Goal: Information Seeking & Learning: Learn about a topic

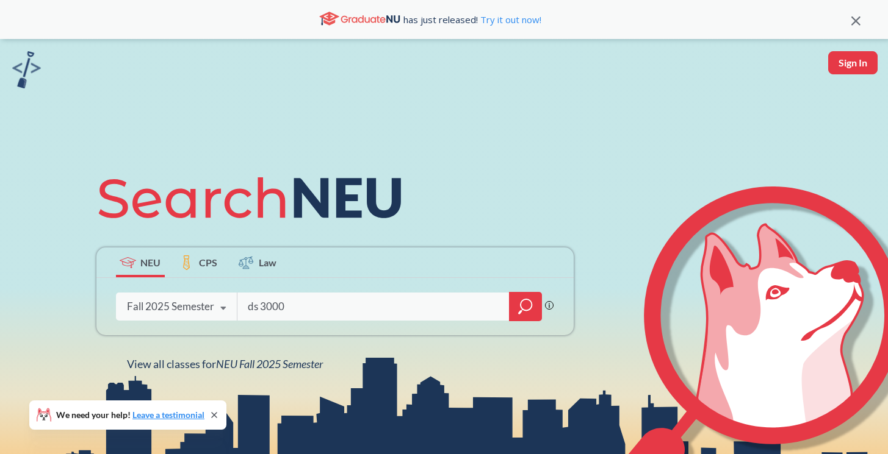
type input "ds 3000"
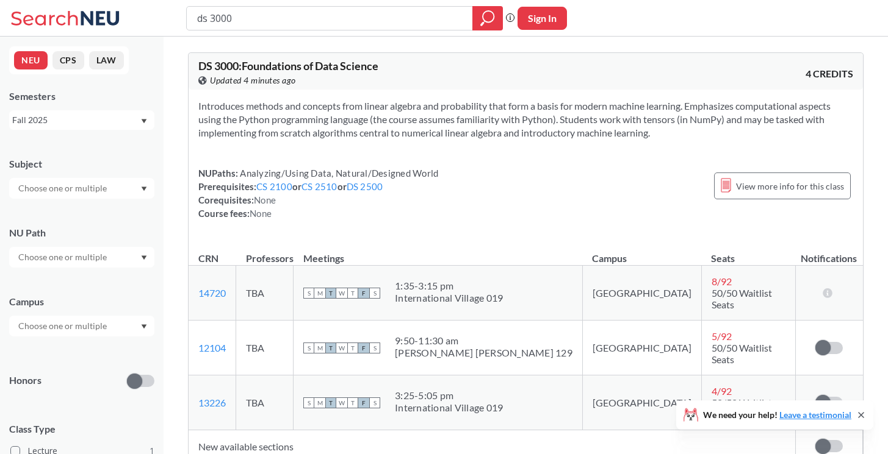
scroll to position [88, 0]
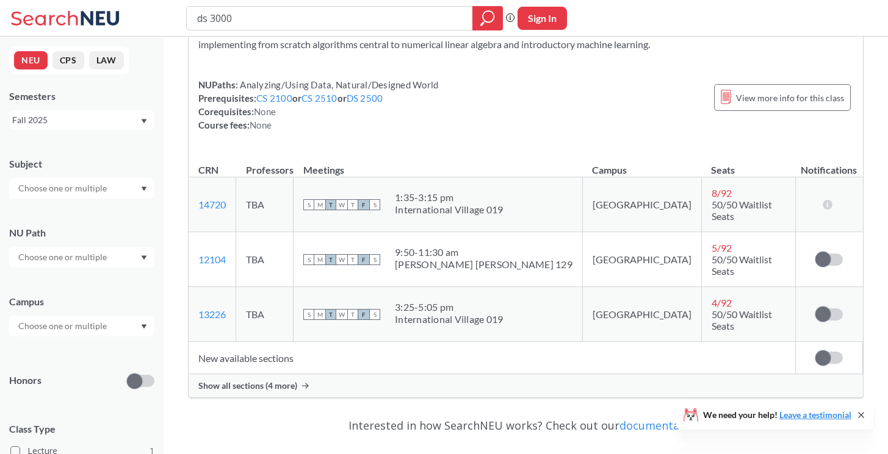
click at [264, 381] on span "Show all sections (4 more)" at bounding box center [247, 386] width 99 height 11
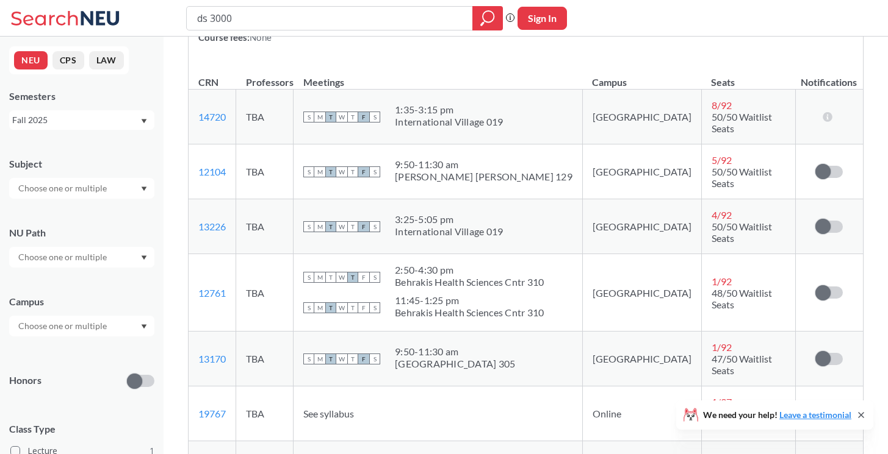
scroll to position [209, 0]
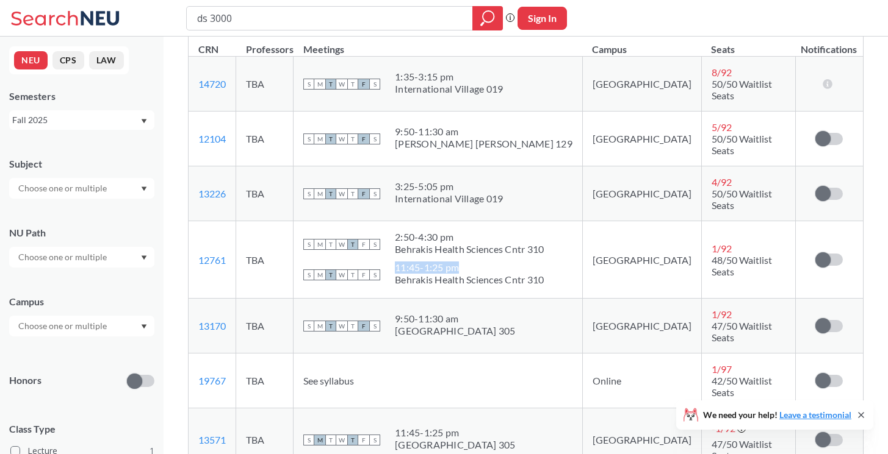
drag, startPoint x: 425, startPoint y: 240, endPoint x: 492, endPoint y: 242, distance: 67.1
click at [492, 262] on div "S M T W T F S 11:45 - 1:25 pm Behrakis Health Sciences Cntr 310" at bounding box center [437, 275] width 269 height 27
click at [477, 262] on div "11:45 - 1:25 pm" at bounding box center [469, 268] width 149 height 12
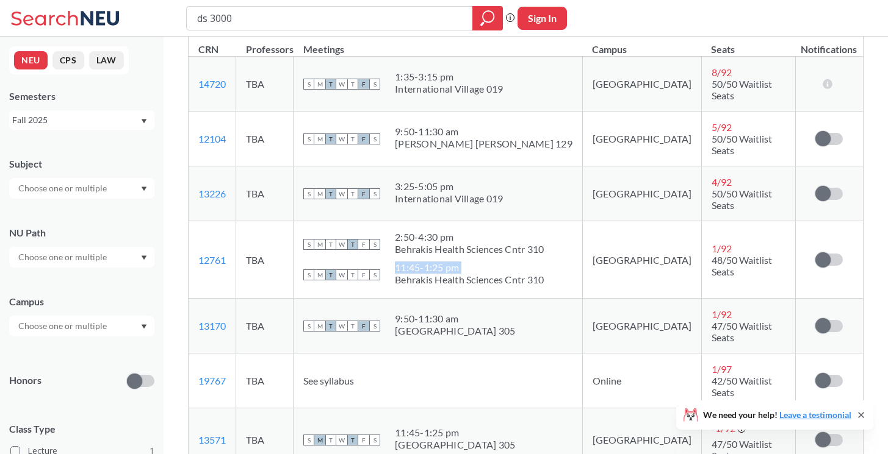
click at [464, 262] on div "11:45 - 1:25 pm" at bounding box center [469, 268] width 149 height 12
drag, startPoint x: 429, startPoint y: 212, endPoint x: 507, endPoint y: 212, distance: 77.5
click at [507, 231] on div "2:50 - 4:30 pm" at bounding box center [469, 237] width 149 height 12
click at [618, 354] on td "Online" at bounding box center [641, 381] width 119 height 55
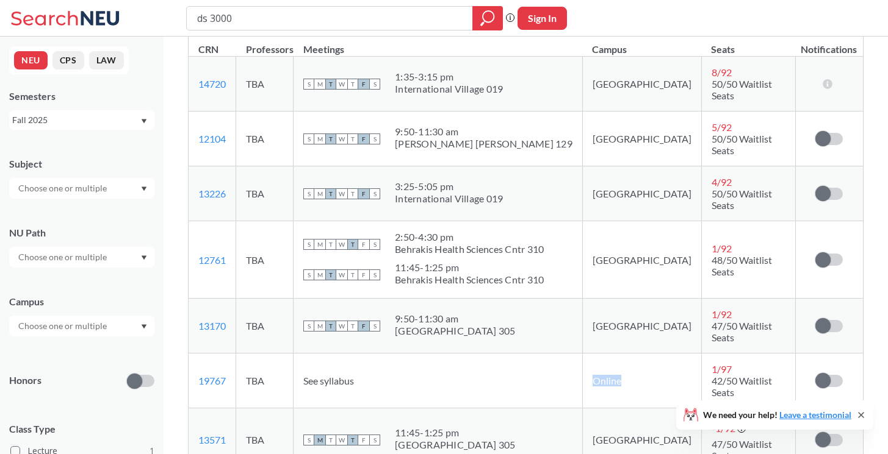
click at [618, 354] on td "Online" at bounding box center [641, 381] width 119 height 55
click at [711, 375] on span "42/50 Waitlist Seats" at bounding box center [741, 386] width 60 height 23
click at [644, 354] on td "Online" at bounding box center [641, 381] width 119 height 55
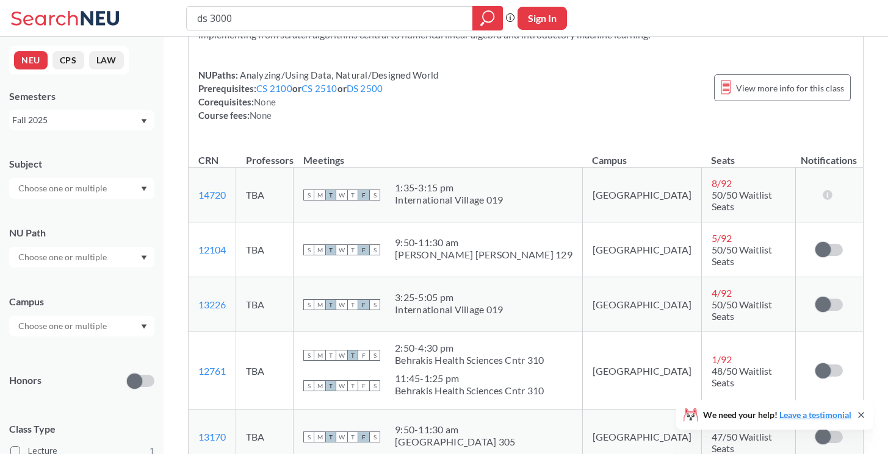
scroll to position [96, 0]
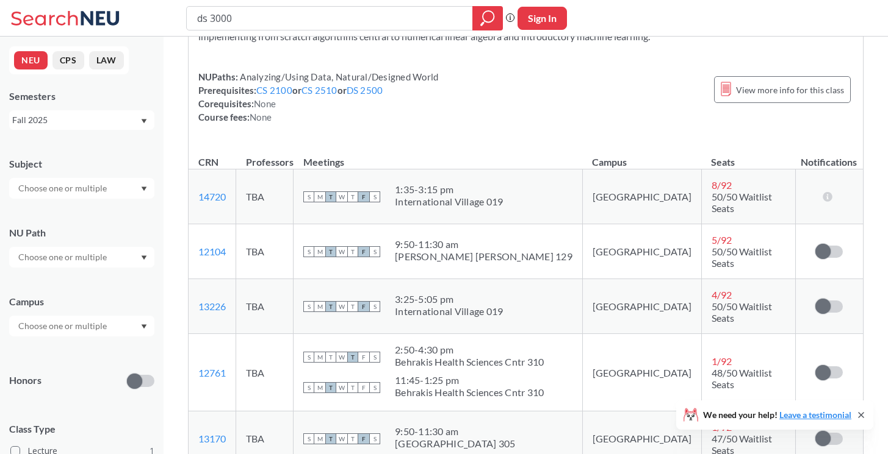
click at [429, 184] on div "1:35 - 3:15 pm" at bounding box center [449, 190] width 108 height 12
drag, startPoint x: 429, startPoint y: 184, endPoint x: 488, endPoint y: 184, distance: 59.2
click at [488, 184] on div "1:35 - 3:15 pm" at bounding box center [449, 190] width 108 height 12
click at [472, 184] on div "1:35 - 3:15 pm" at bounding box center [449, 190] width 108 height 12
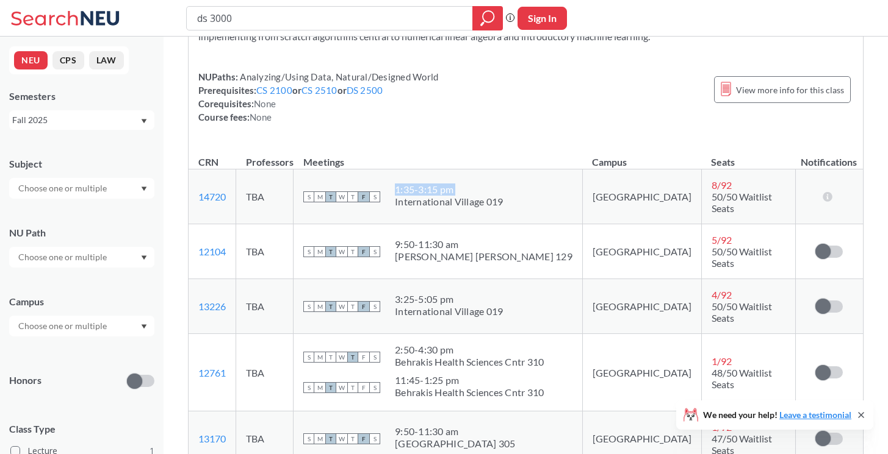
click at [472, 184] on div "1:35 - 3:15 pm" at bounding box center [449, 190] width 108 height 12
click at [472, 199] on div "International Village 019" at bounding box center [449, 202] width 108 height 12
click at [828, 193] on icon at bounding box center [828, 197] width 12 height 10
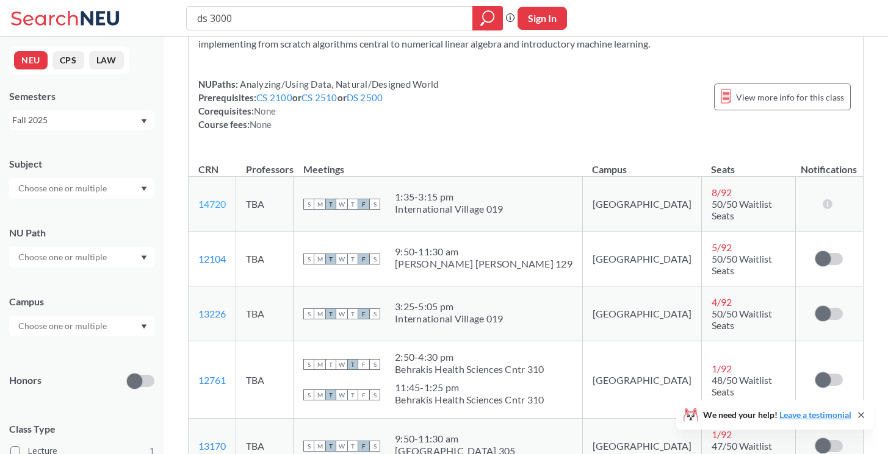
click at [210, 201] on link "14720" at bounding box center [211, 204] width 27 height 12
